Goal: Task Accomplishment & Management: Manage account settings

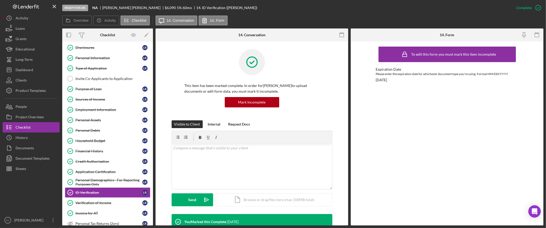
scroll to position [128, 0]
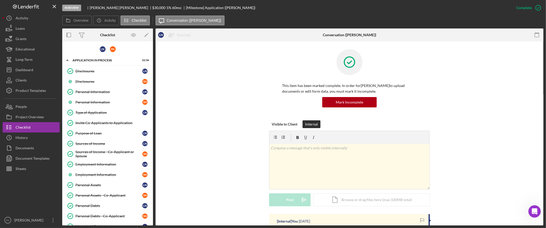
scroll to position [235, 0]
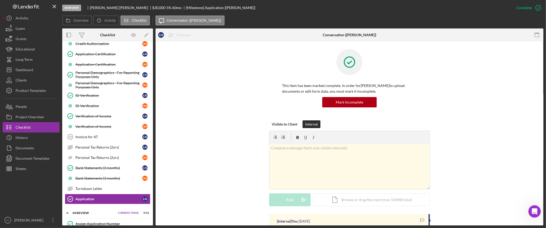
click at [28, 105] on button "People" at bounding box center [31, 107] width 57 height 10
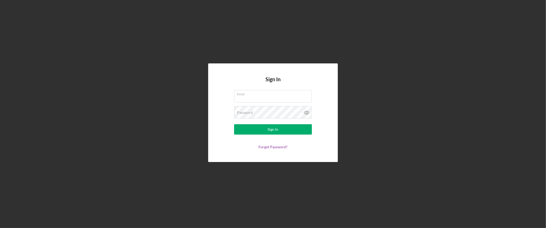
click at [0, 228] on com-1password-button at bounding box center [0, 228] width 0 height 0
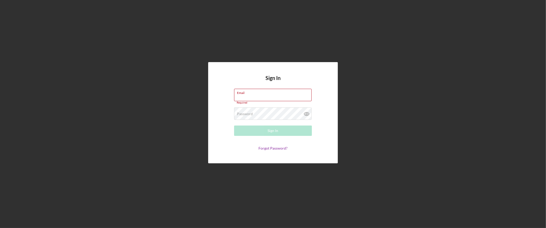
type input "felicia@nwaccessfund.org"
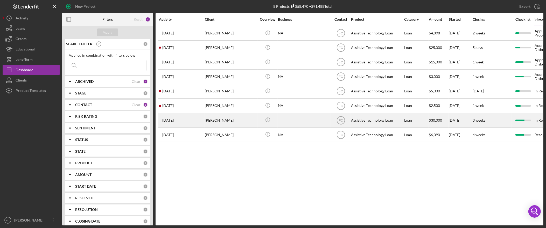
click at [233, 121] on div "Laverne Neitzel" at bounding box center [231, 121] width 52 height 14
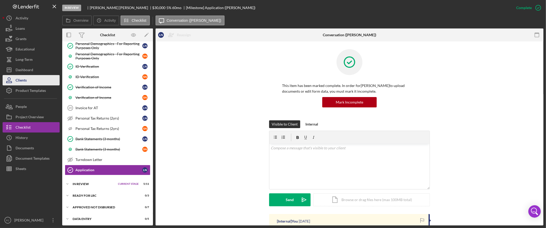
scroll to position [270, 0]
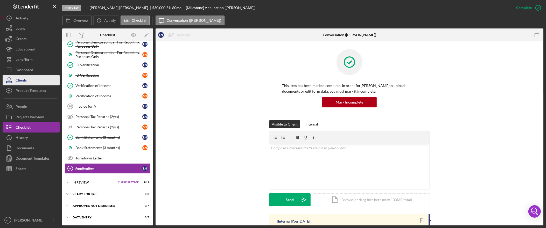
click at [27, 80] on button "Clients" at bounding box center [31, 80] width 57 height 10
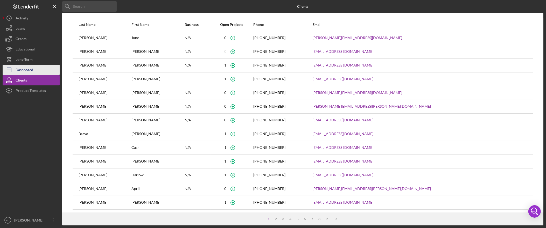
click at [28, 73] on div "Dashboard" at bounding box center [25, 71] width 18 height 12
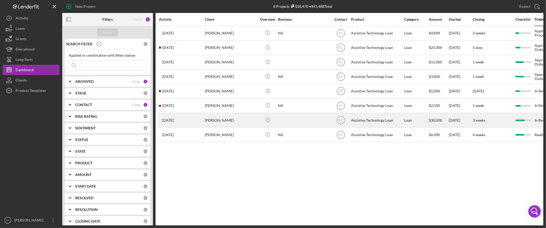
click at [227, 124] on div "[PERSON_NAME]" at bounding box center [231, 121] width 52 height 14
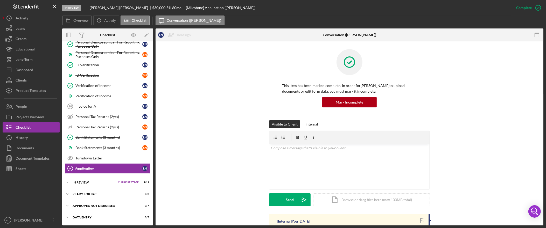
scroll to position [269, 0]
click at [30, 106] on button "People" at bounding box center [31, 107] width 57 height 10
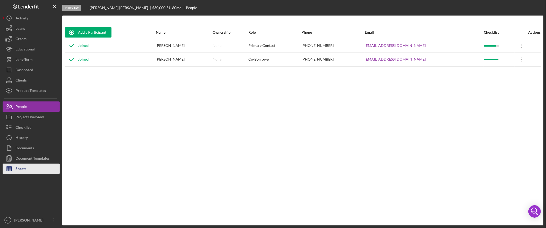
click at [32, 167] on button "Sheets" at bounding box center [31, 169] width 57 height 10
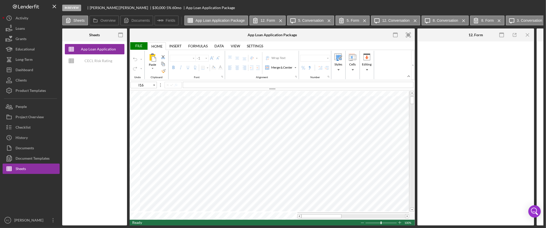
type input "Calibri"
type input "11"
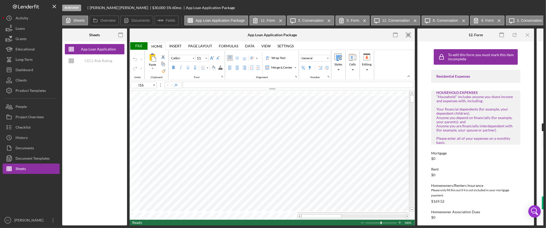
type input "I8"
type input "Arial"
type input "10"
type input "G5"
click at [411, 35] on icon "button" at bounding box center [409, 35] width 12 height 12
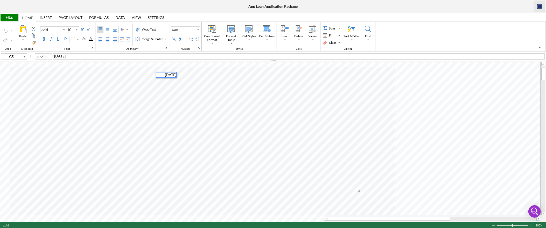
click at [64, 56] on span "10/10/2025" at bounding box center [59, 56] width 11 height 4
type input "H5"
type input "Calibri"
type input "12"
type input "Arial"
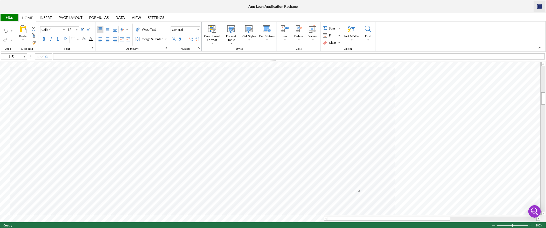
type input "C50"
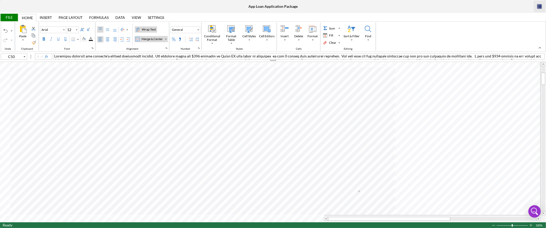
type input "Calibri"
type input "C16"
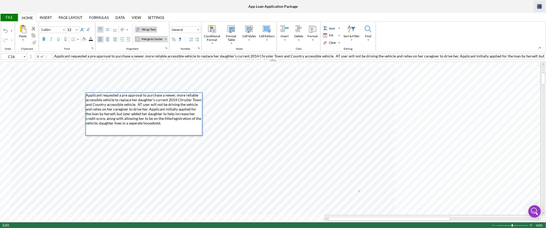
click at [141, 110] on span "Applicant requested a pre approval to purchase a newer, more reliable accessibl…" at bounding box center [144, 109] width 116 height 32
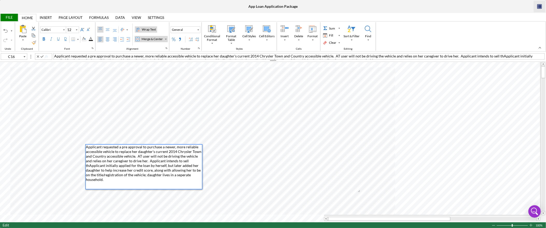
type input "C69"
type input "Arial"
type input "10"
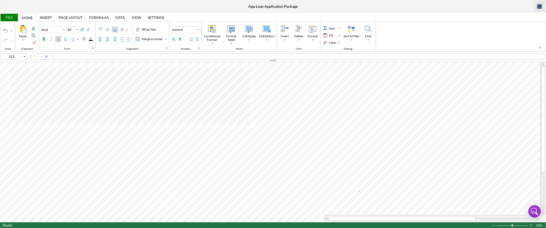
type input "C16"
type input "Calibri"
type input "12"
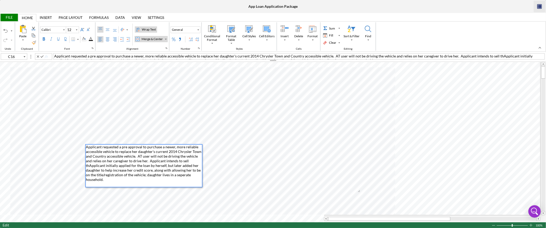
click at [191, 163] on span "Applicant requested a pre approval to purchase a newer, more reliable accessibl…" at bounding box center [144, 163] width 116 height 37
click at [183, 164] on span "Applicant requested a pre approval to purchase a newer, more reliable accessibl…" at bounding box center [144, 163] width 116 height 37
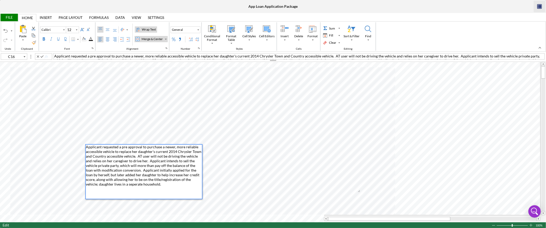
type input "11"
type input "K16"
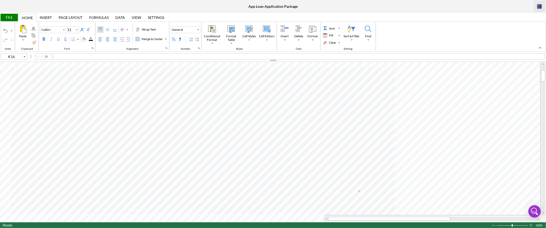
type input "12"
type input "C16"
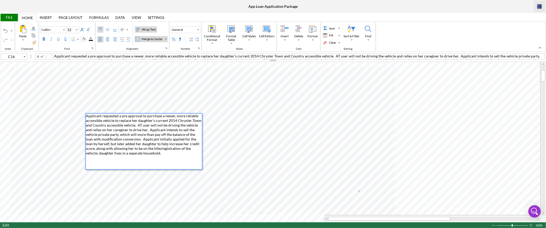
click at [197, 136] on div "Applicant requested a pre approval to purchase a newer, more reliable accessibl…" at bounding box center [144, 142] width 116 height 56
type input "B16"
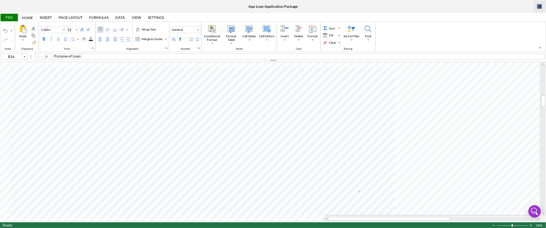
type input "Arial"
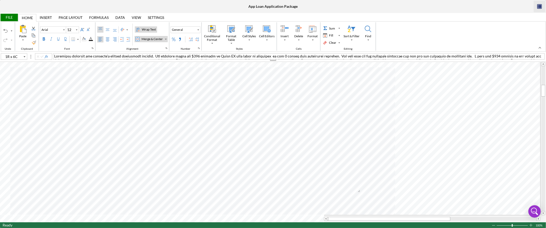
type input "C45"
type input "Calibri"
type input "C16"
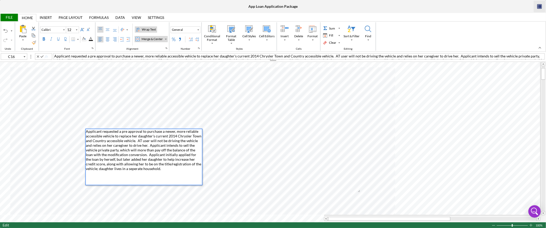
click at [125, 154] on span "Applicant requested a pre approval to purchase a newer, more reliable accessibl…" at bounding box center [144, 150] width 116 height 42
type input "N16"
type input "11"
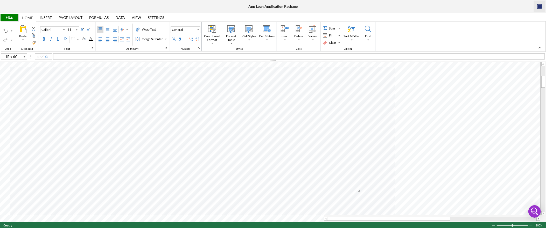
type input "C22"
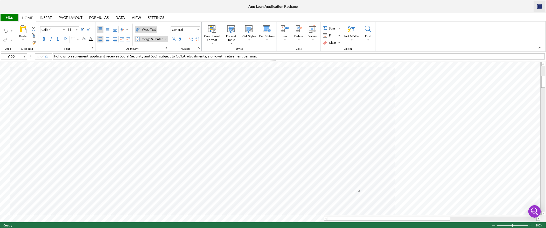
type input "12"
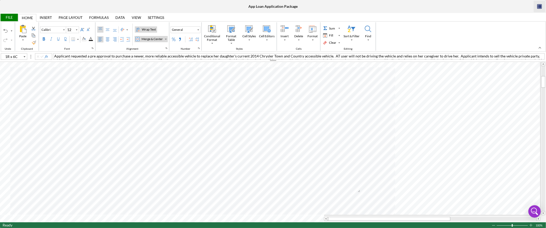
type input "C16"
type input "11"
type input "C22"
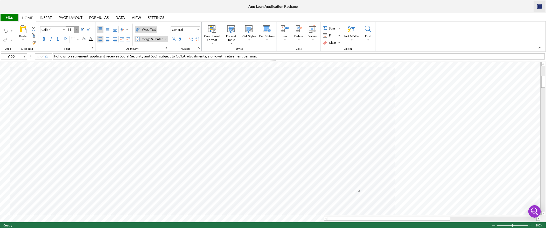
click at [78, 30] on icon "Font Size" at bounding box center [76, 30] width 5 height 6
click at [75, 72] on div "12" at bounding box center [72, 69] width 9 height 7
type input "12"
type input "C17"
type input "Arial"
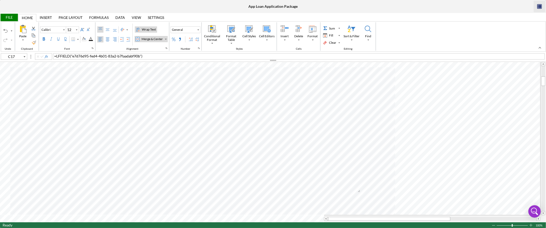
type input "11"
type input "C18"
type input "Calibri"
type input "12"
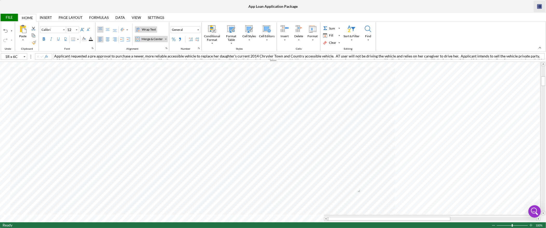
type input "C16"
type input "Arial"
type input "11"
type input "C18"
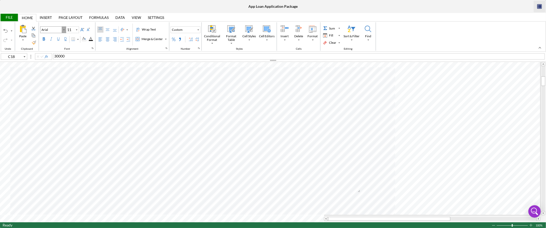
click at [63, 30] on div "Font Family" at bounding box center [63, 30] width 3 height 3
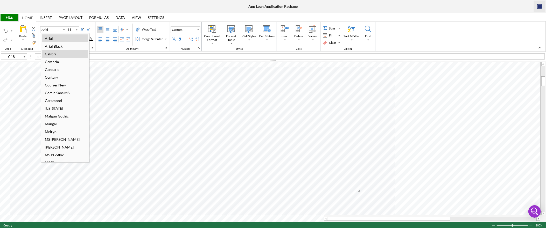
click at [61, 54] on div "Calibri" at bounding box center [65, 54] width 46 height 8
type input "Calibri"
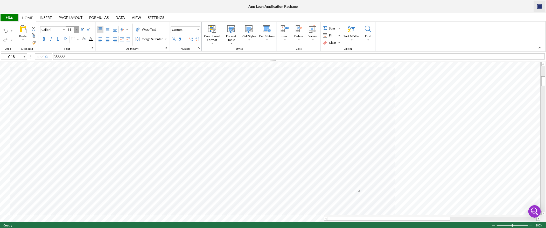
click at [78, 29] on icon "Font Size" at bounding box center [76, 30] width 5 height 6
click at [72, 69] on div "12" at bounding box center [72, 69] width 9 height 7
type input "12"
type input "C18"
type input "Arial"
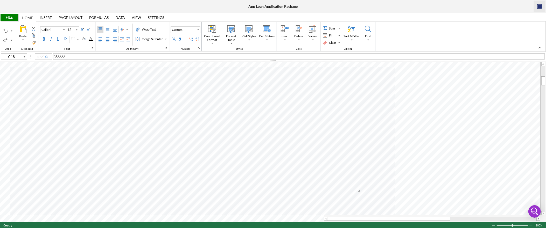
type input "F18"
type input "Calibri"
type input "C18"
click at [76, 29] on icon "Font Size" at bounding box center [76, 30] width 5 height 6
click at [76, 62] on div "11" at bounding box center [72, 61] width 9 height 7
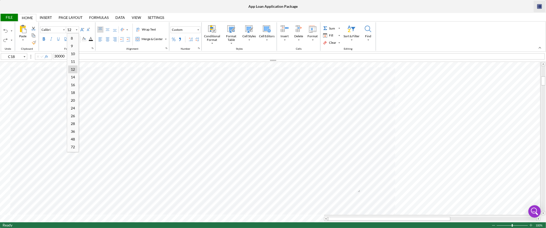
type input "11"
type input "M20"
type input "Arial"
type input "12"
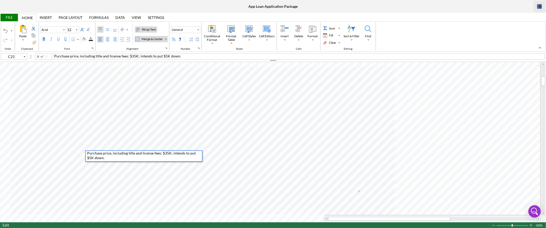
click at [135, 57] on span "Purchase price, including title and license fees: $35K; intends to put $5K down." at bounding box center [117, 56] width 127 height 4
type input "I21"
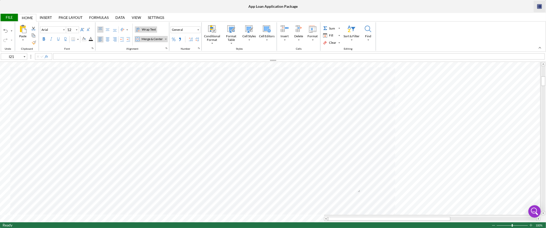
type input "Calibri"
type input "11"
type input "Arial"
type input "12"
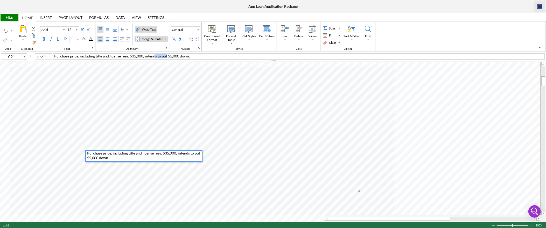
drag, startPoint x: 165, startPoint y: 57, endPoint x: 154, endPoint y: 56, distance: 10.9
click at [154, 56] on span "Purchase price, including title and license fees: $35,000; intends to put $5,00…" at bounding box center [122, 56] width 136 height 4
click at [204, 58] on div "Purchase price, including title and license fees: $35,000 - cash down payment o…" at bounding box center [299, 56] width 492 height 6
type input "I21"
type input "Calibri"
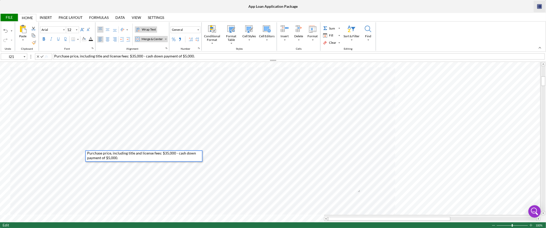
type input "11"
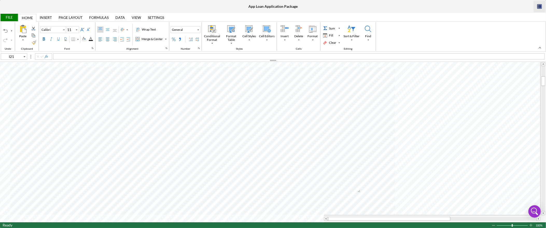
type input "Arial"
type input "12"
type input "C21"
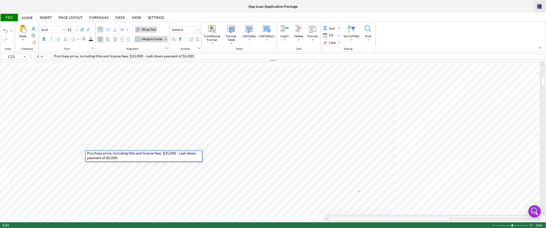
drag, startPoint x: 140, startPoint y: 56, endPoint x: 152, endPoint y: 52, distance: 12.3
click at [140, 57] on span "Purchase price, including title and license fees: $35,000 - cash down payment o…" at bounding box center [124, 56] width 141 height 4
click at [204, 57] on div "Purchase price, including title and license fees: $35,000.00 - cash down paymen…" at bounding box center [299, 56] width 492 height 6
type input "Calibri"
type input "11"
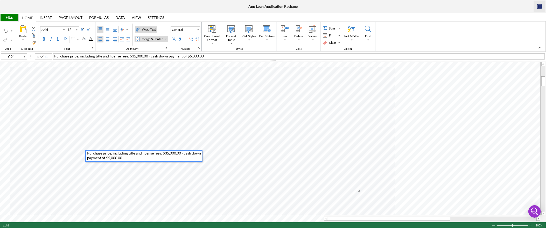
type input "P21"
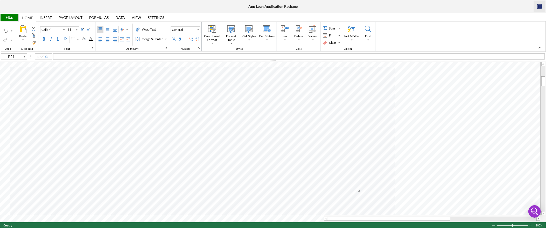
type input "Arial"
type input "12"
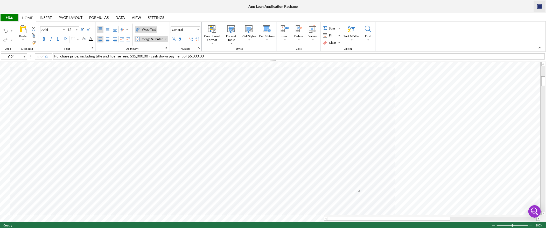
click at [206, 57] on div "Purchase price, including title and license fees: $35,000.00 - cash down paymen…" at bounding box center [299, 56] width 492 height 6
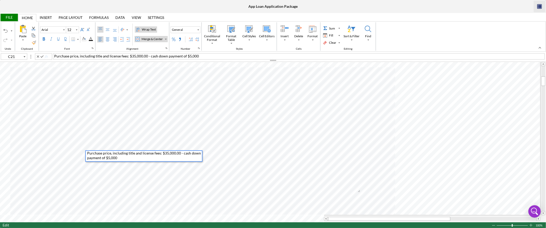
click at [146, 57] on span "Purchase price, including title and license fees: $35,000.00 - cash down paymen…" at bounding box center [126, 56] width 145 height 4
type input "M17"
type input "Calibri"
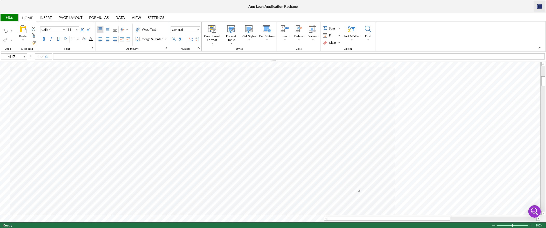
type input "12"
type input "C22"
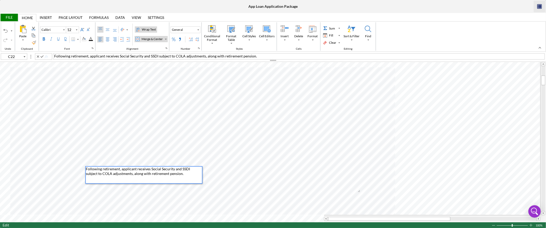
type input "I22"
type input "11"
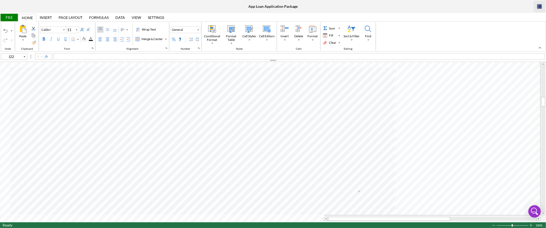
type input "Arial"
type input "12"
type input "C50"
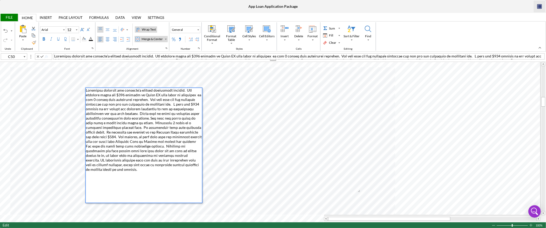
click at [198, 159] on div at bounding box center [144, 145] width 116 height 115
click at [179, 175] on div at bounding box center [144, 145] width 116 height 115
drag, startPoint x: 123, startPoint y: 163, endPoint x: 115, endPoint y: 163, distance: 7.3
click at [115, 163] on span at bounding box center [144, 132] width 117 height 88
type input "J50"
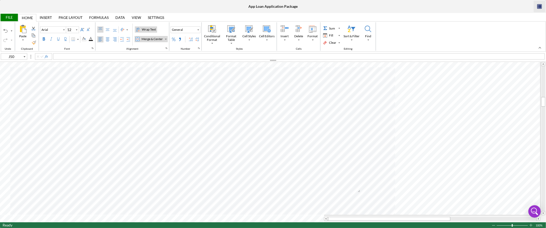
type input "Calibri"
type input "11"
type input "Arial"
type input "12"
type input "C50"
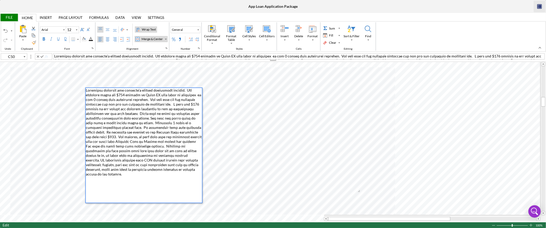
click at [164, 125] on span at bounding box center [144, 132] width 117 height 88
drag, startPoint x: 126, startPoint y: 155, endPoint x: 135, endPoint y: 151, distance: 9.3
click at [126, 155] on span at bounding box center [144, 132] width 117 height 88
click at [198, 164] on div at bounding box center [144, 145] width 116 height 115
type input "Calibri"
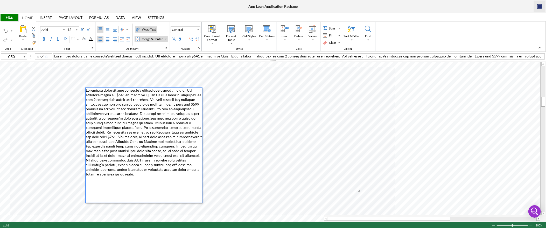
type input "11"
type input "J50"
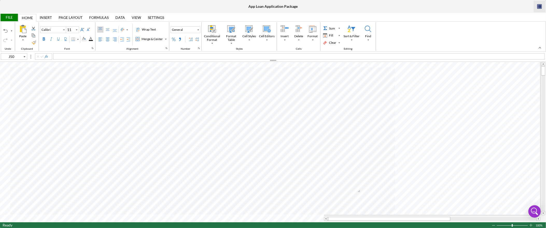
type input "12"
type input "C16"
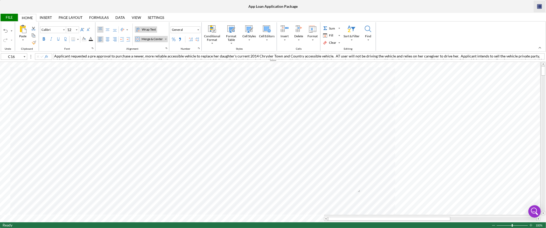
click at [15, 18] on div "File" at bounding box center [9, 18] width 18 height 8
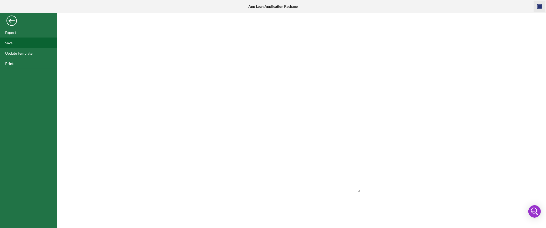
click at [19, 44] on div "Save" at bounding box center [28, 43] width 57 height 10
click at [23, 35] on div "Export" at bounding box center [28, 32] width 57 height 10
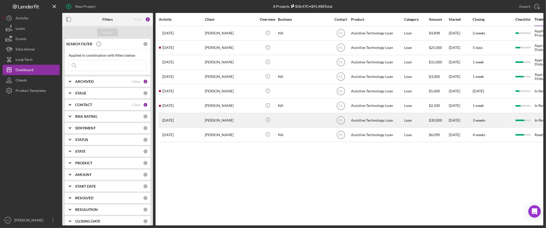
click at [225, 123] on div "[PERSON_NAME]" at bounding box center [231, 121] width 52 height 14
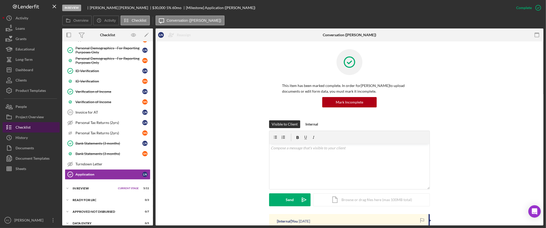
scroll to position [270, 0]
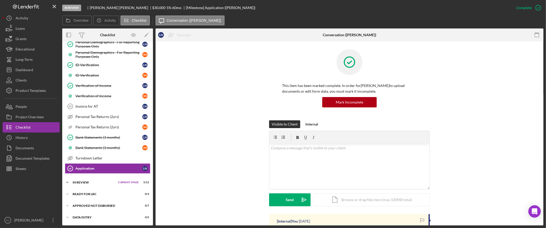
click at [88, 182] on div "In Review" at bounding box center [94, 182] width 43 height 3
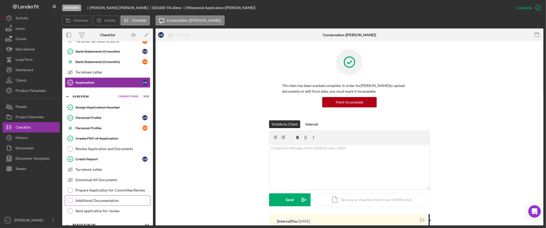
scroll to position [365, 0]
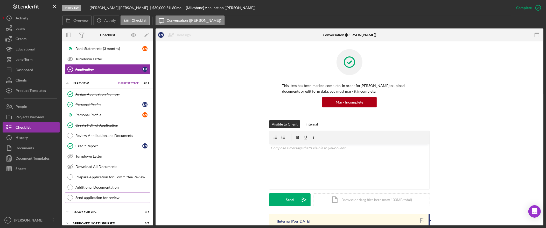
click at [107, 200] on div "Send application for review" at bounding box center [112, 198] width 75 height 4
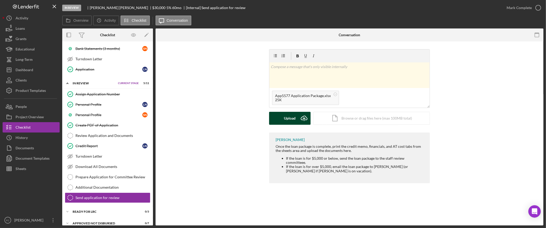
click at [290, 122] on div "Upload" at bounding box center [290, 118] width 12 height 13
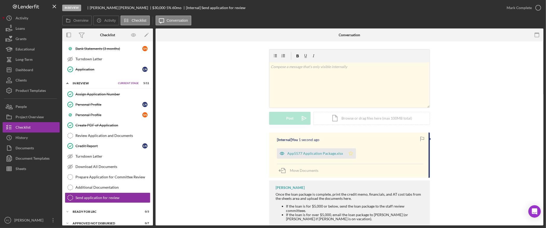
click at [349, 153] on icon "Icon/Star" at bounding box center [351, 154] width 10 height 10
click at [525, 7] on div "Mark Complete" at bounding box center [519, 8] width 25 height 10
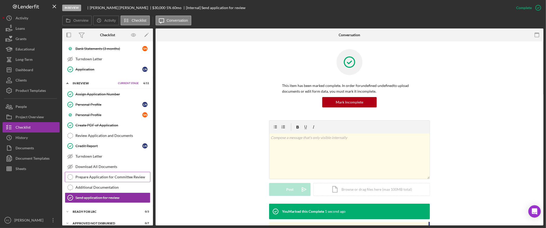
click at [118, 179] on div "Prepare Application for Committee Review" at bounding box center [112, 177] width 75 height 4
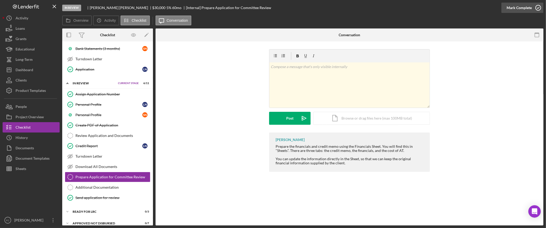
click at [519, 6] on div "Mark Complete" at bounding box center [519, 8] width 25 height 10
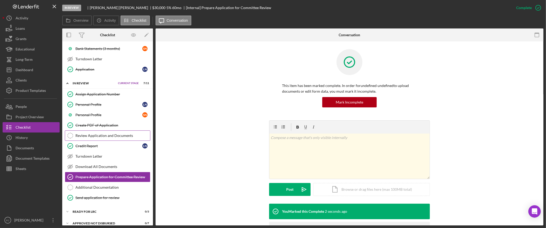
click at [108, 138] on div "Review Application and Documents" at bounding box center [112, 136] width 75 height 4
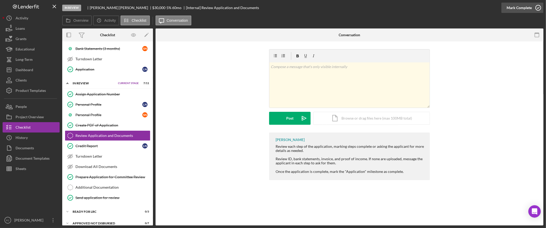
click at [524, 4] on div "Mark Complete" at bounding box center [519, 8] width 25 height 10
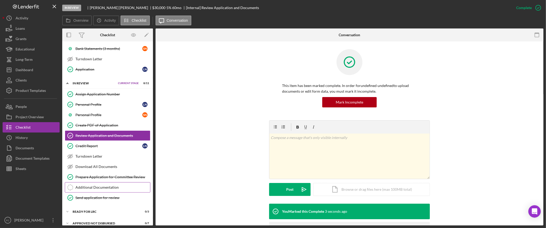
click at [115, 190] on div "Additional Documentation" at bounding box center [112, 188] width 75 height 4
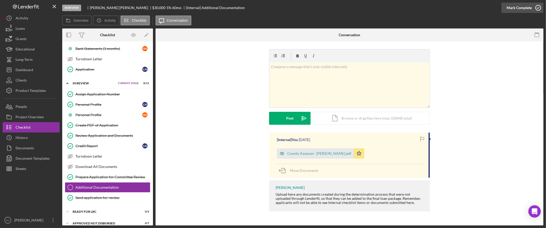
click at [519, 11] on div "Mark Complete" at bounding box center [519, 8] width 25 height 10
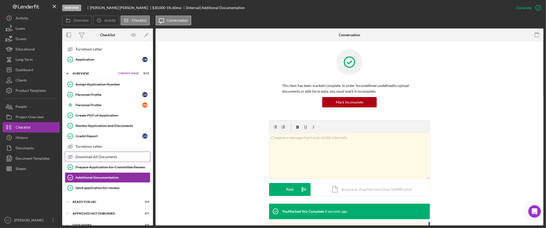
scroll to position [376, 0]
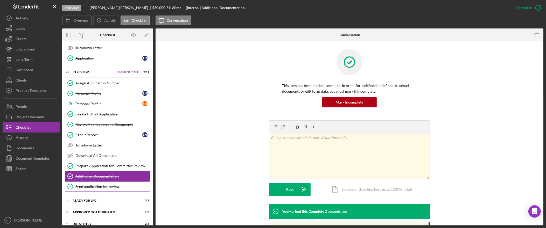
click at [91, 189] on div "Send application for review" at bounding box center [112, 187] width 75 height 4
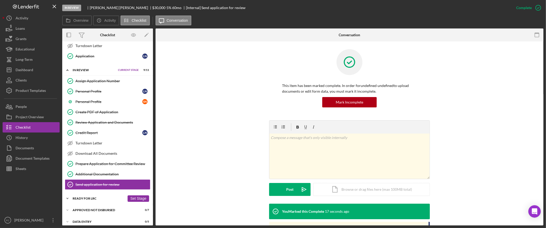
scroll to position [379, 0]
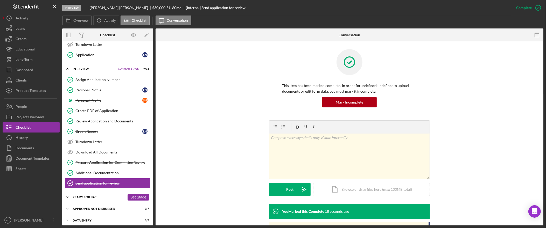
click at [93, 199] on div "Ready for LRC" at bounding box center [99, 197] width 52 height 3
click at [131, 201] on button "Set Stage" at bounding box center [139, 197] width 22 height 6
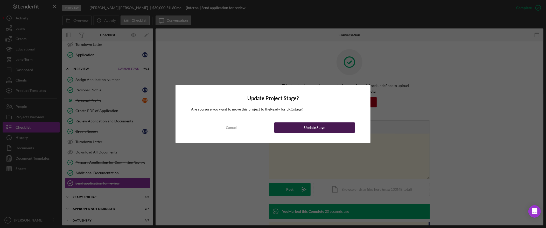
click at [291, 130] on button "Update Stage" at bounding box center [314, 128] width 81 height 10
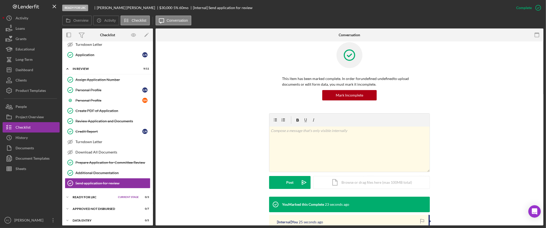
scroll to position [0, 0]
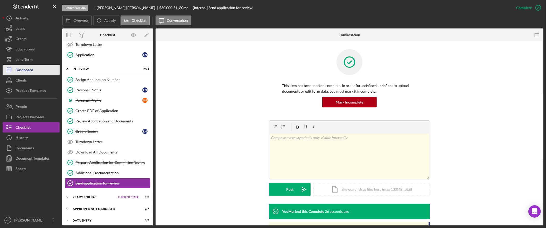
click at [22, 67] on div "Dashboard" at bounding box center [25, 71] width 18 height 12
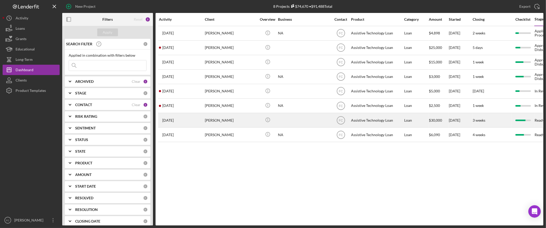
click at [220, 123] on div "[PERSON_NAME]" at bounding box center [231, 121] width 52 height 14
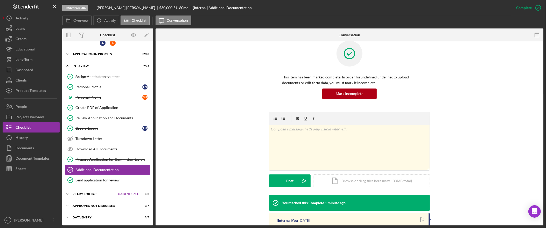
scroll to position [7, 0]
click at [113, 182] on div "Send application for review" at bounding box center [112, 180] width 75 height 4
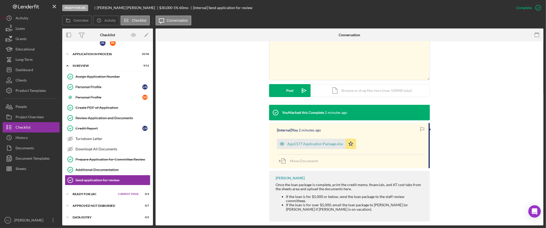
scroll to position [102, 0]
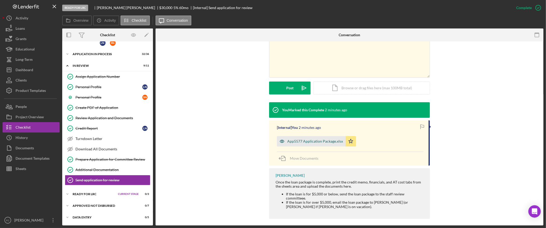
click at [314, 141] on div "App5577 Application Package.xlsx" at bounding box center [315, 142] width 56 height 4
